Goal: Information Seeking & Learning: Find specific fact

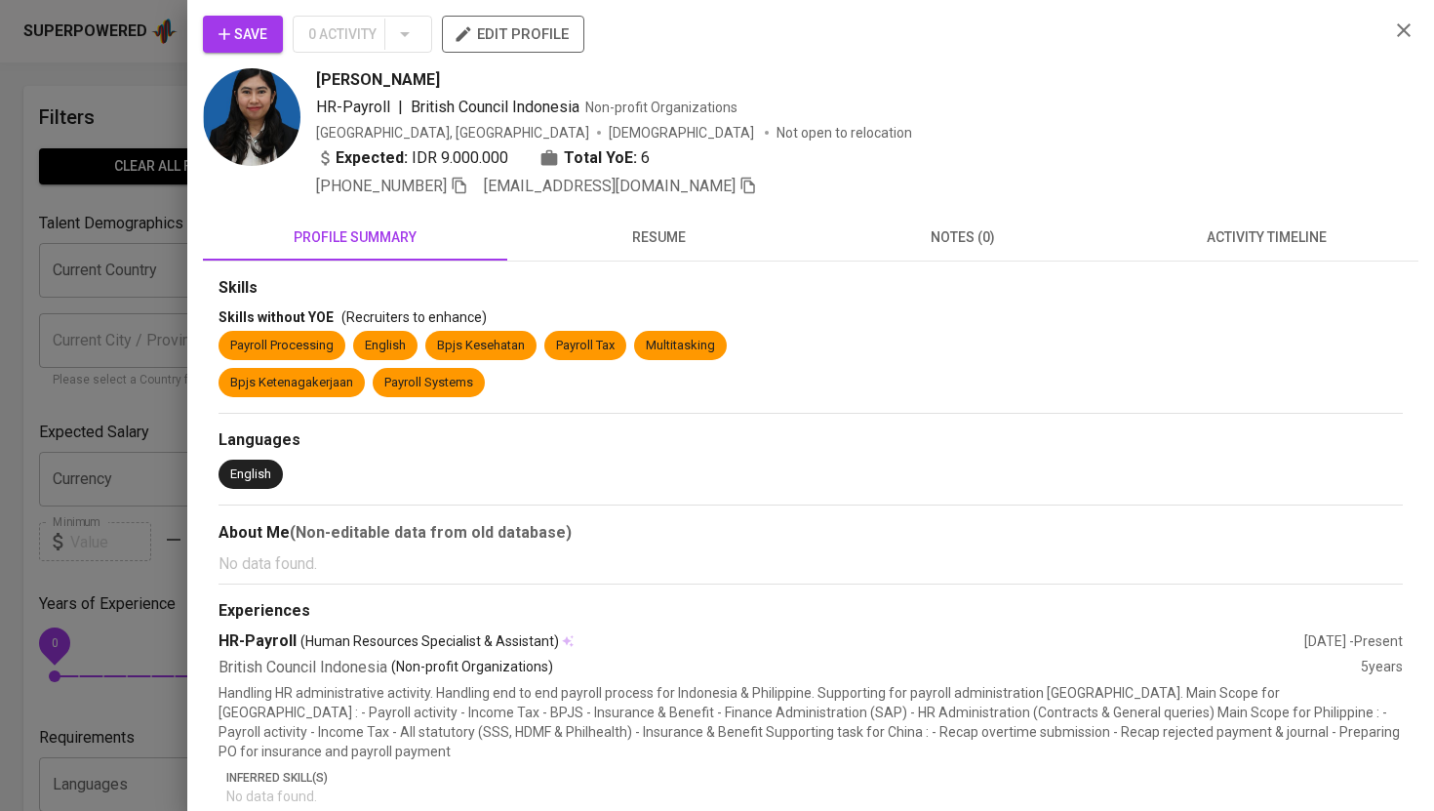
click at [1409, 29] on icon "button" at bounding box center [1403, 30] width 23 height 23
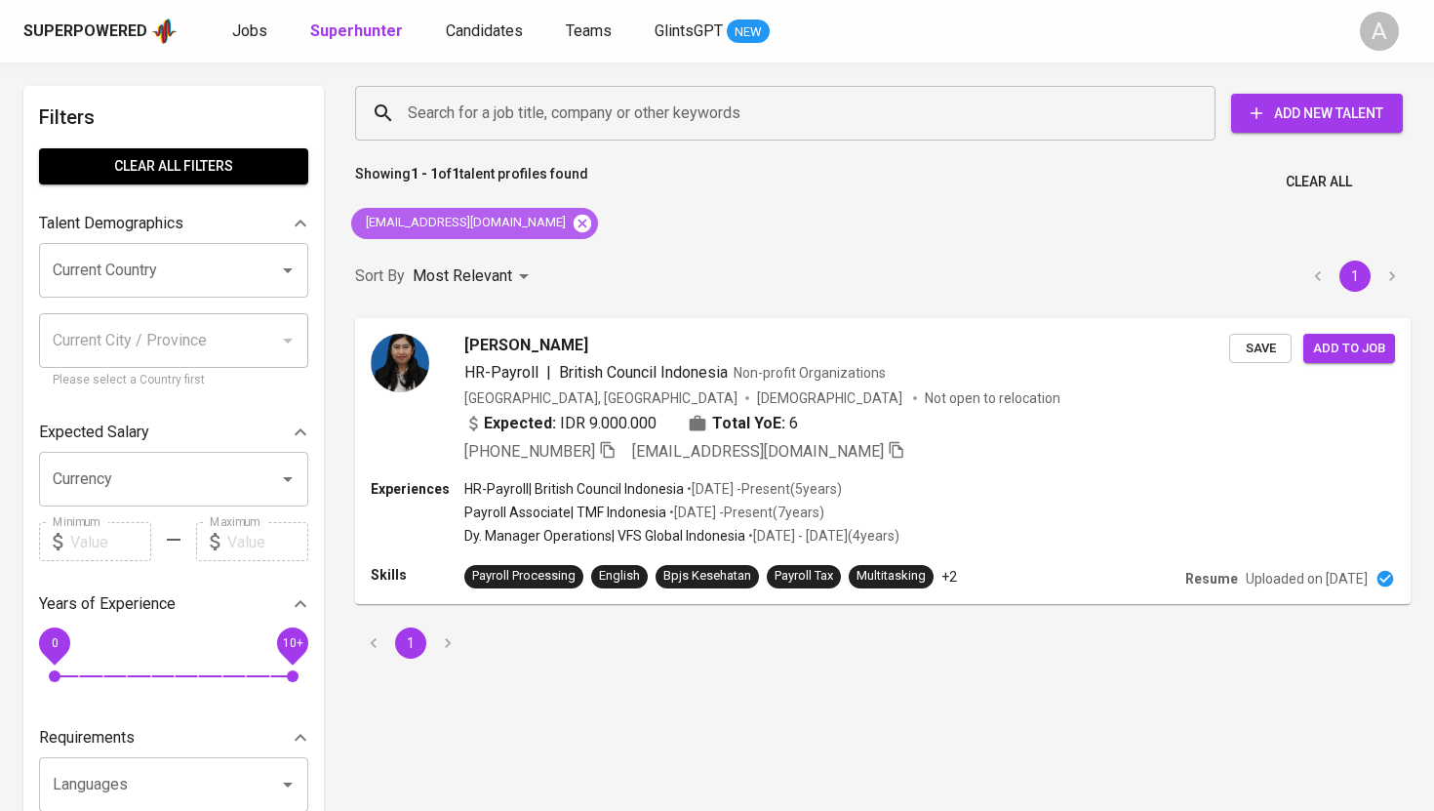
click at [574, 221] on icon at bounding box center [583, 223] width 18 height 18
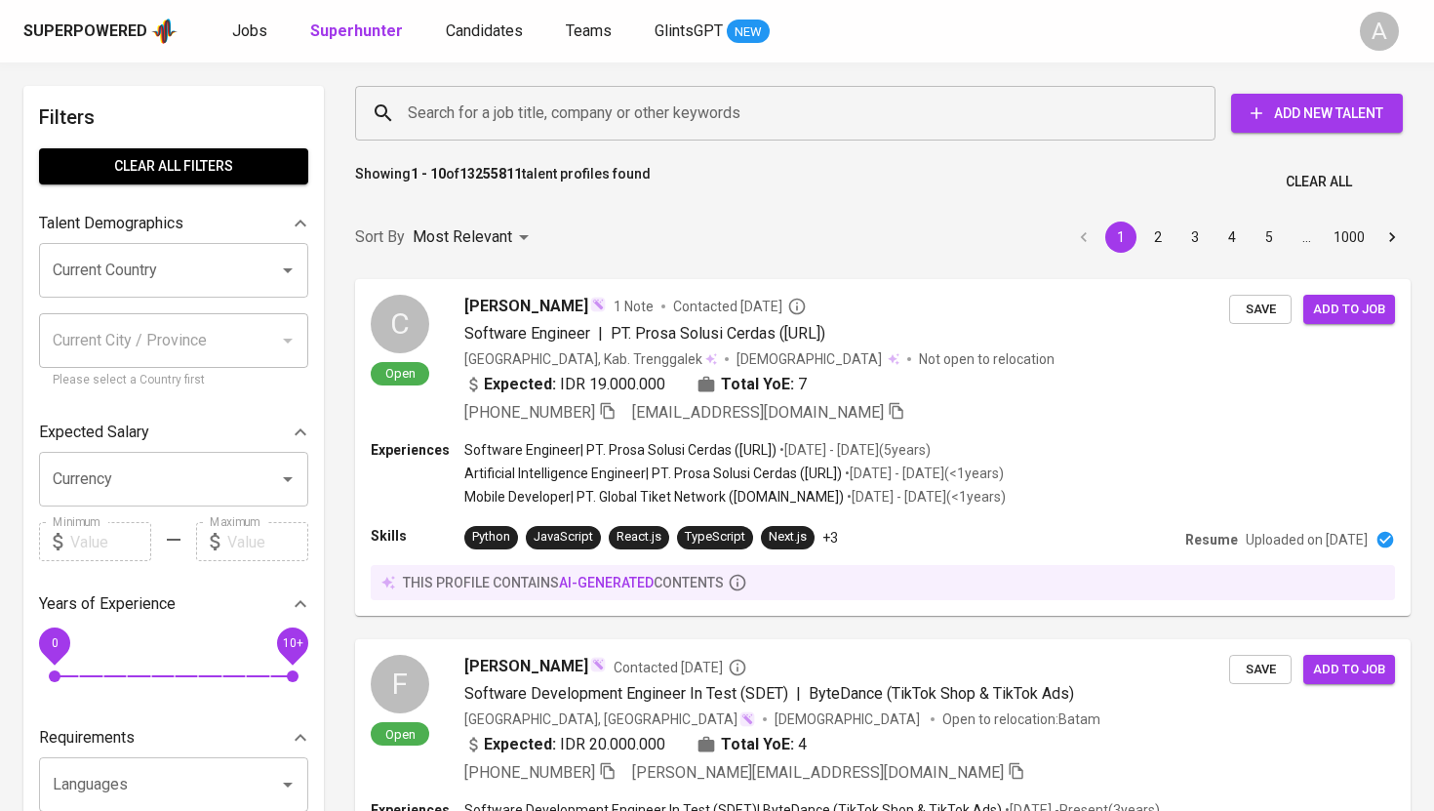
click at [558, 111] on input "Search for a job title, company or other keywords" at bounding box center [790, 113] width 775 height 37
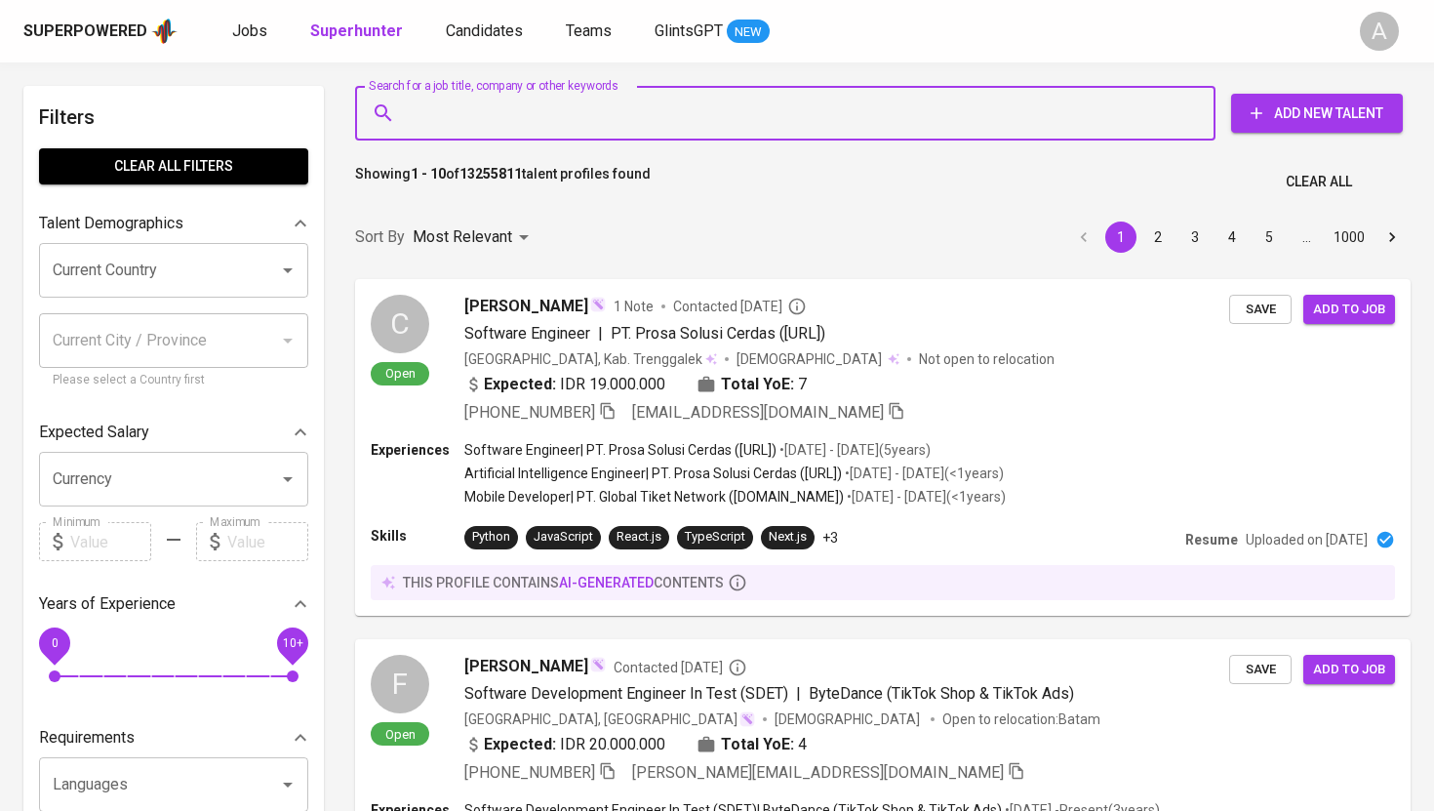
paste input "[EMAIL_ADDRESS][DOMAIN_NAME]"
type input "[EMAIL_ADDRESS][DOMAIN_NAME]"
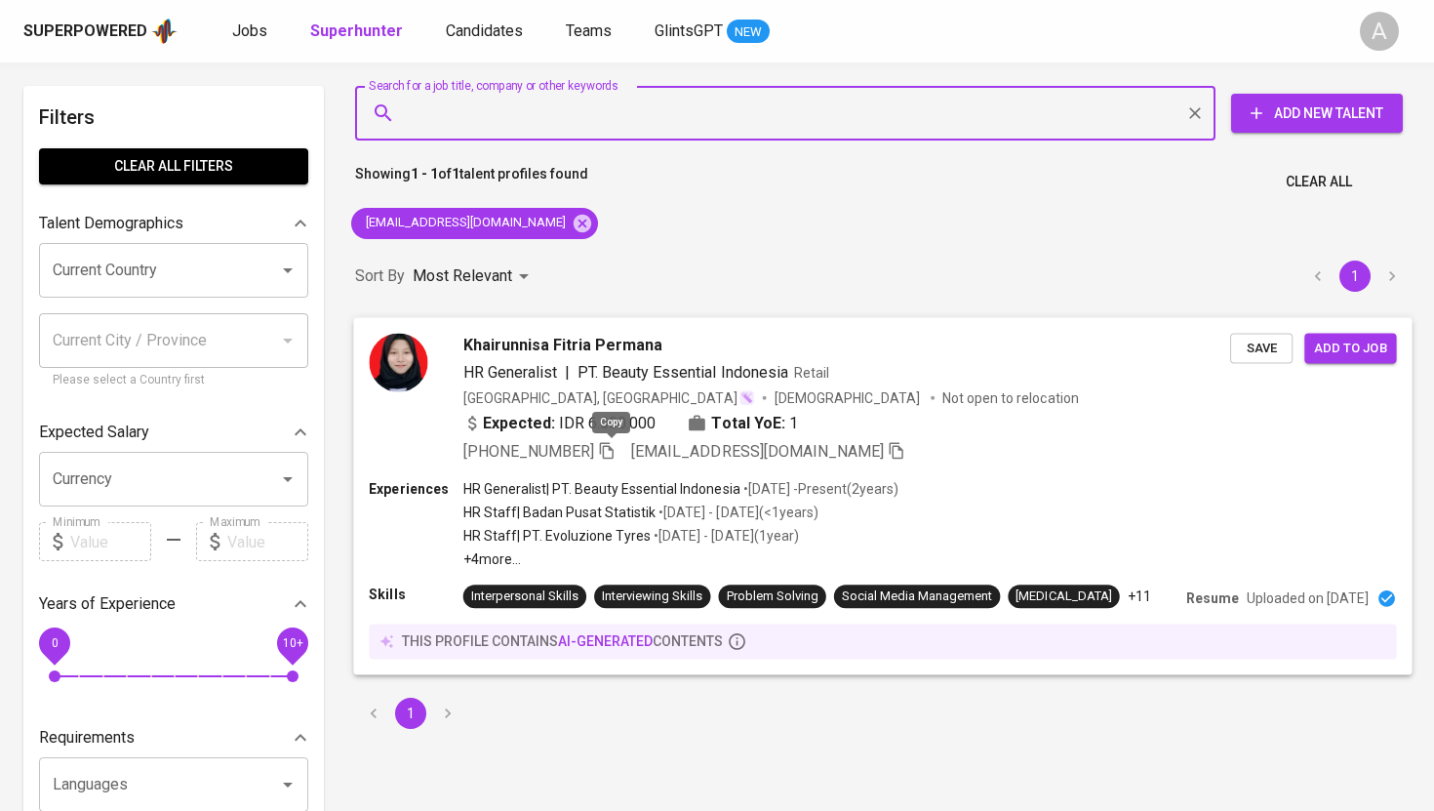
click at [611, 448] on icon "button" at bounding box center [607, 450] width 18 height 18
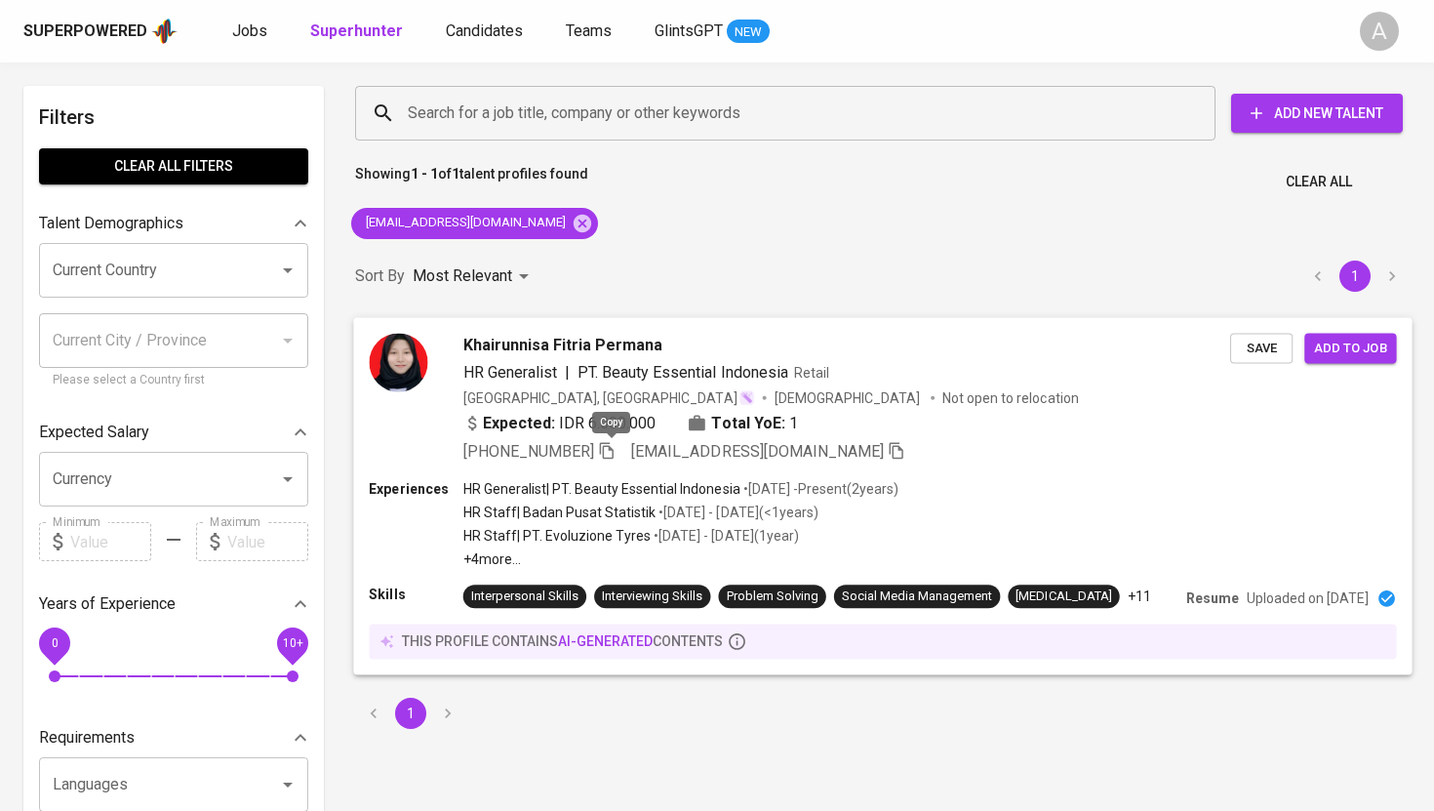
click at [609, 452] on icon "button" at bounding box center [607, 450] width 18 height 18
